Goal: Information Seeking & Learning: Learn about a topic

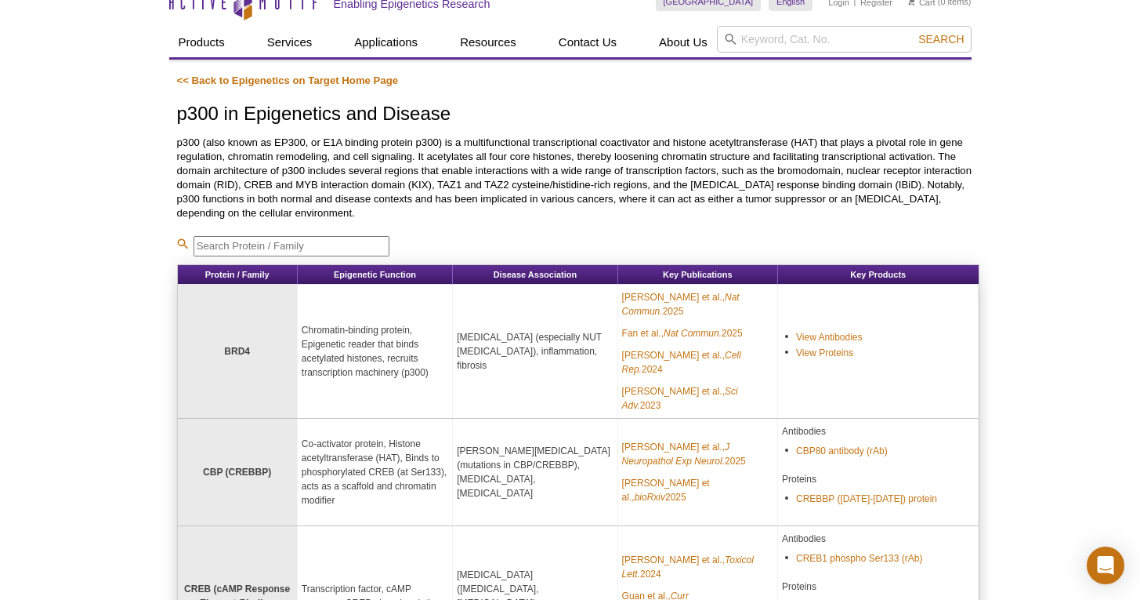
scroll to position [26, 0]
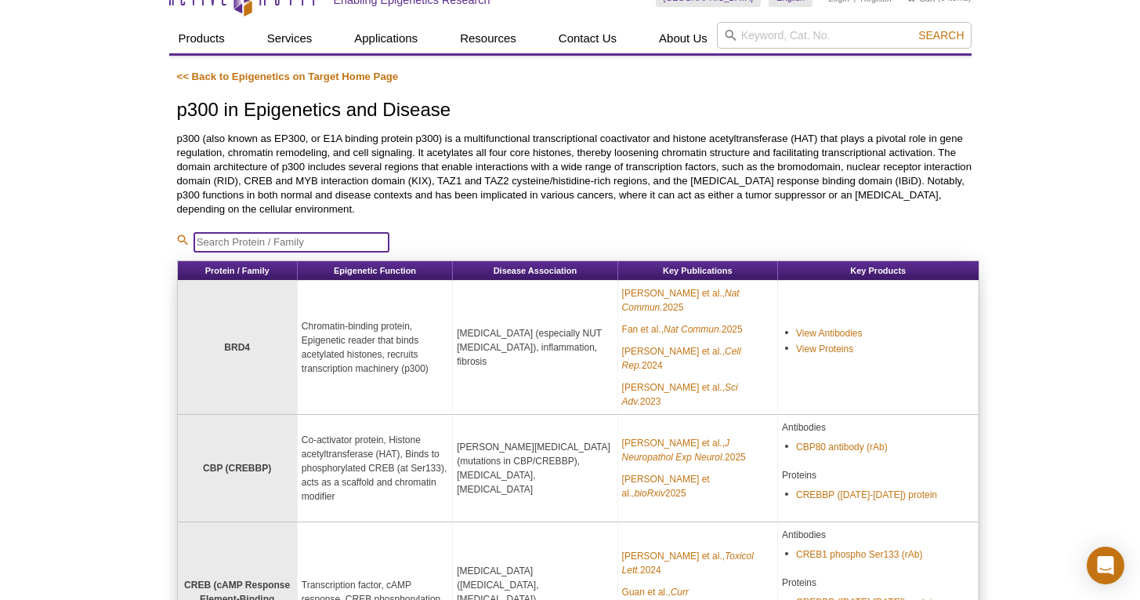
click at [314, 240] on input "search" at bounding box center [292, 242] width 196 height 20
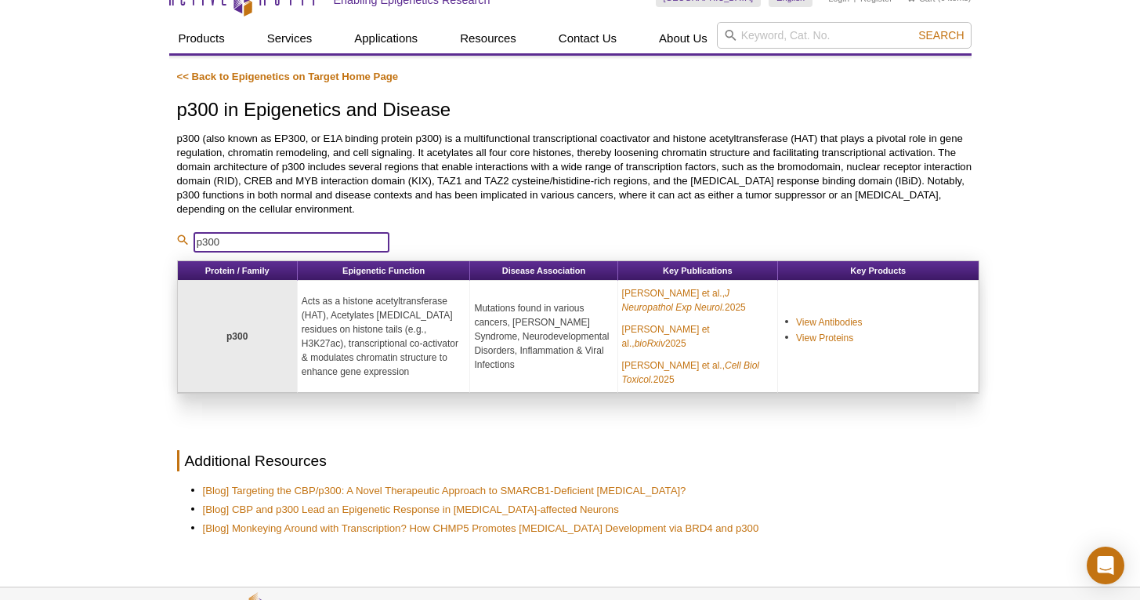
type input "p300"
click at [94, 295] on div "Active Motif Logo Enabling Epigenetics Research 0 Search Skip to content Active…" at bounding box center [570, 349] width 1140 height 750
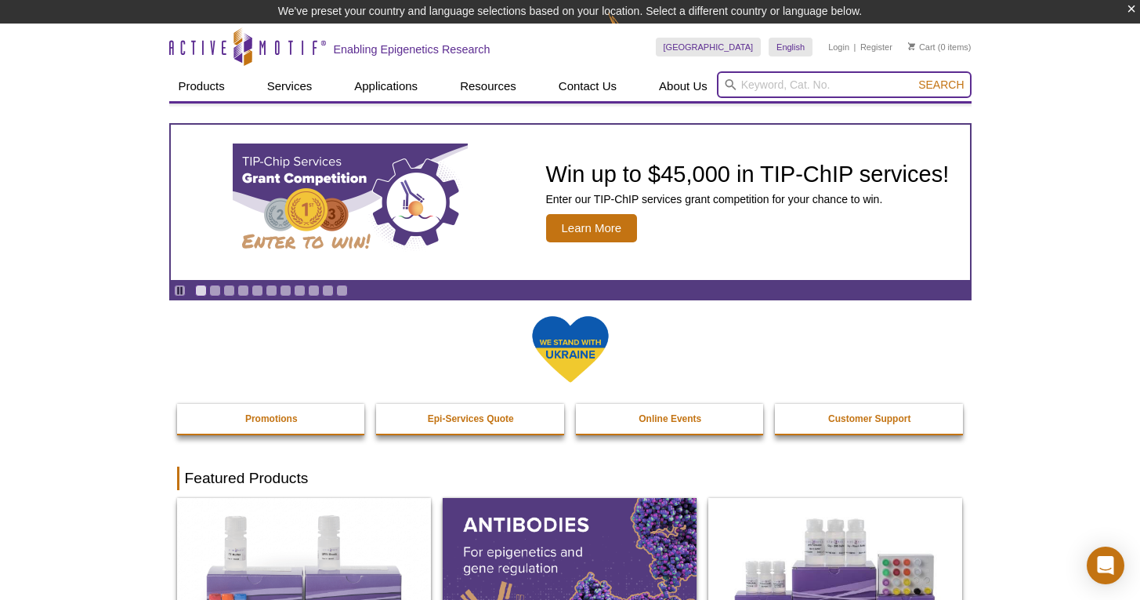
click at [841, 91] on input "search" at bounding box center [844, 84] width 255 height 27
type input "d"
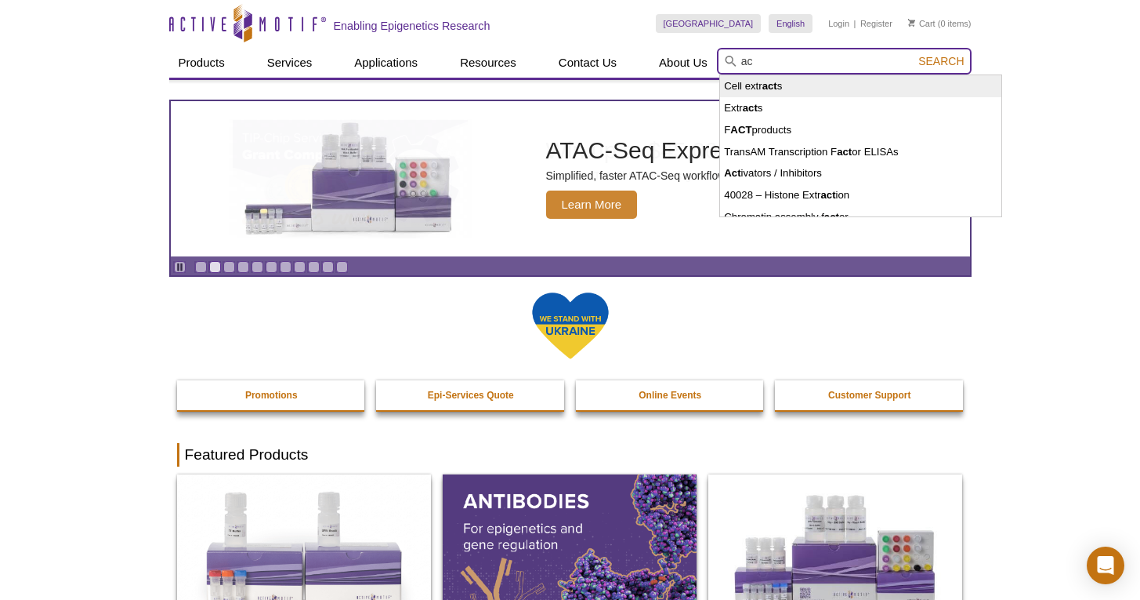
type input "a"
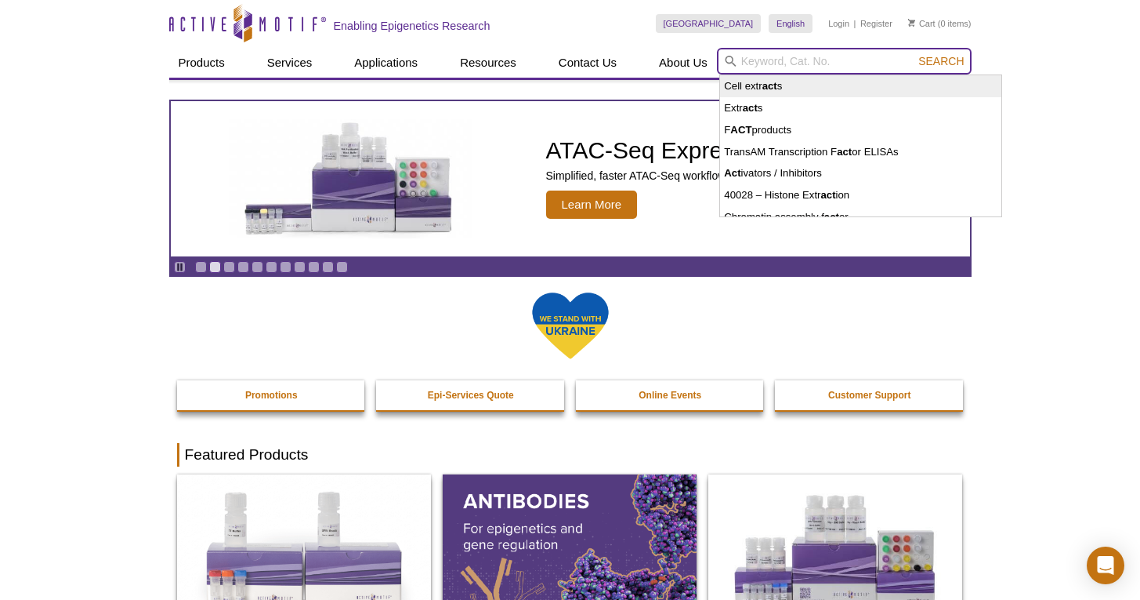
type input "t"
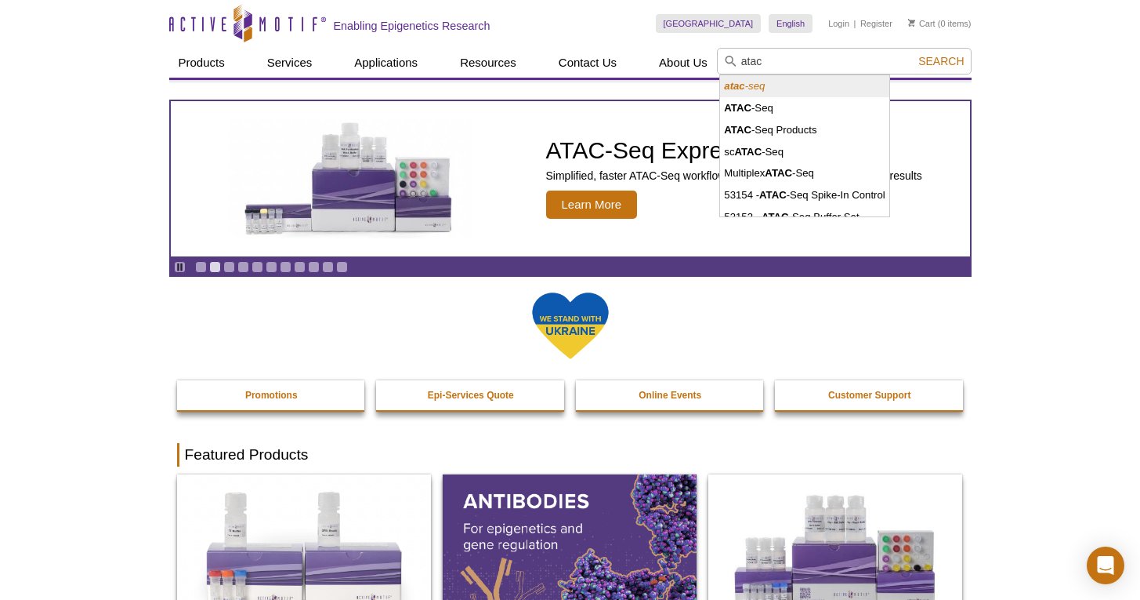
click at [810, 79] on li "atac -seq" at bounding box center [804, 86] width 169 height 22
type input "atac-seq"
